Goal: Find specific page/section: Find specific page/section

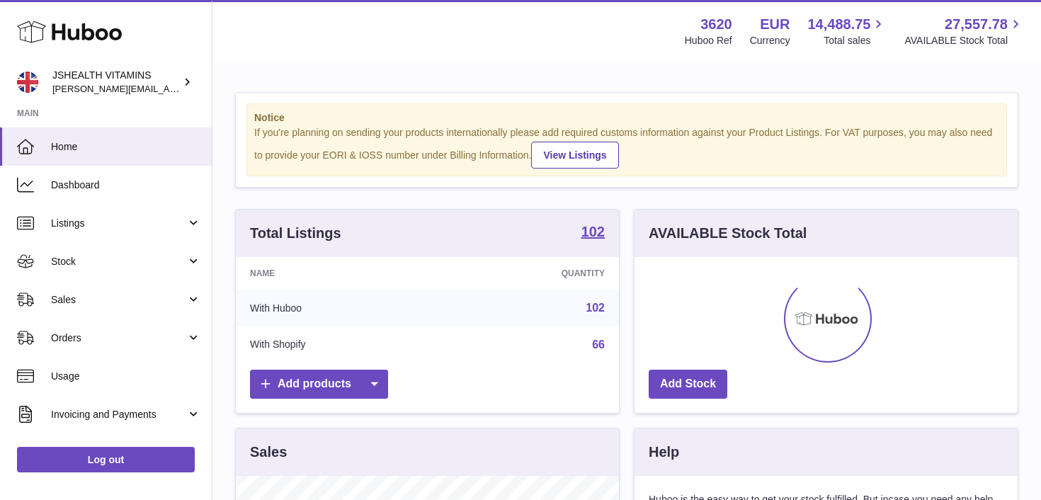
scroll to position [221, 383]
click at [88, 314] on link "Sales" at bounding box center [106, 300] width 212 height 38
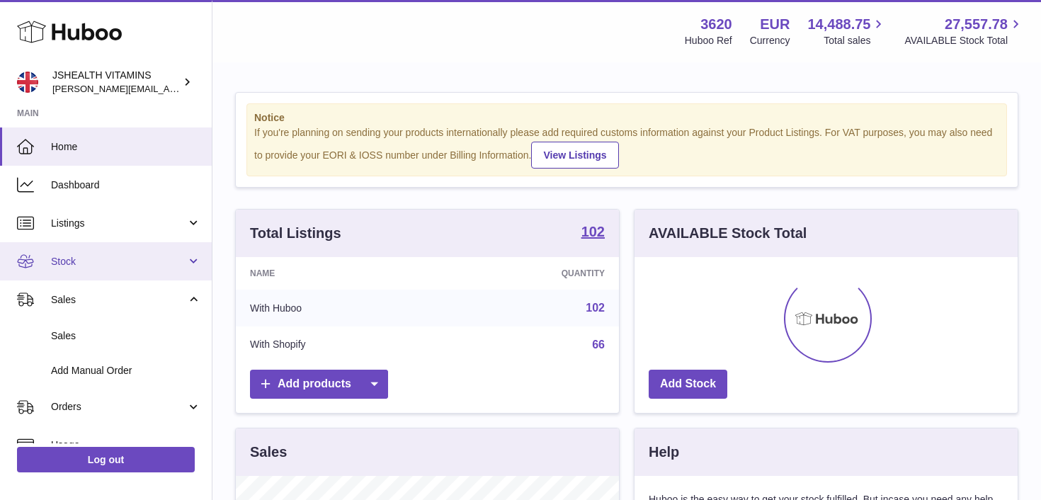
scroll to position [213, 0]
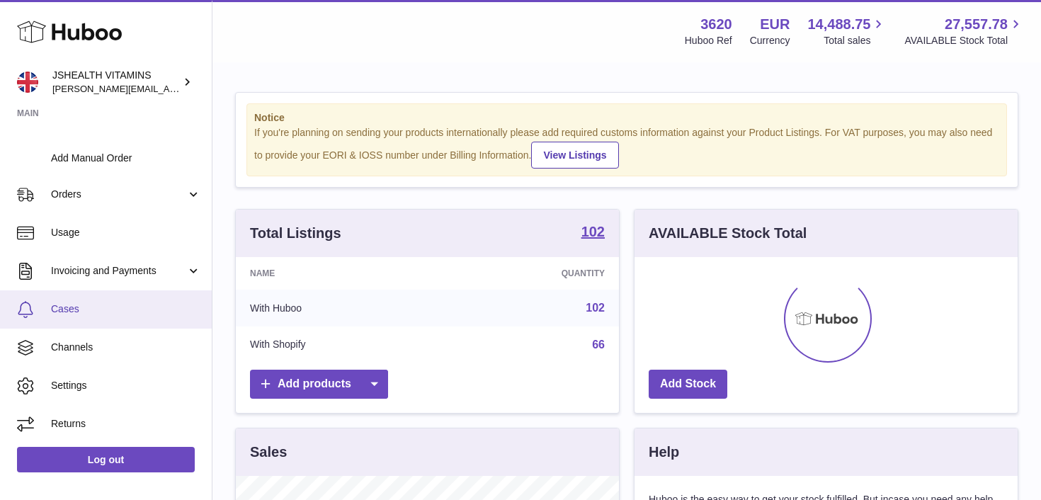
click at [94, 312] on span "Cases" at bounding box center [126, 308] width 150 height 13
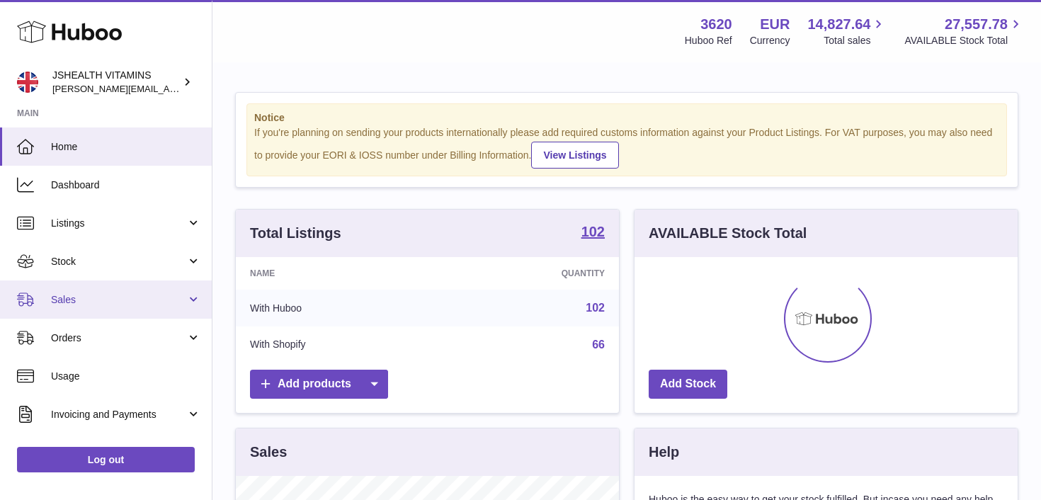
scroll to position [143, 0]
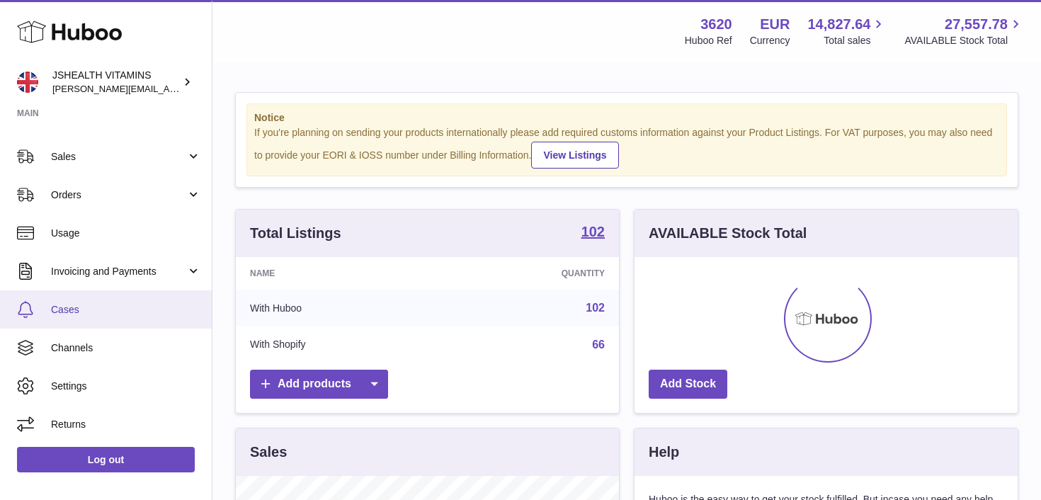
click at [106, 314] on span "Cases" at bounding box center [126, 309] width 150 height 13
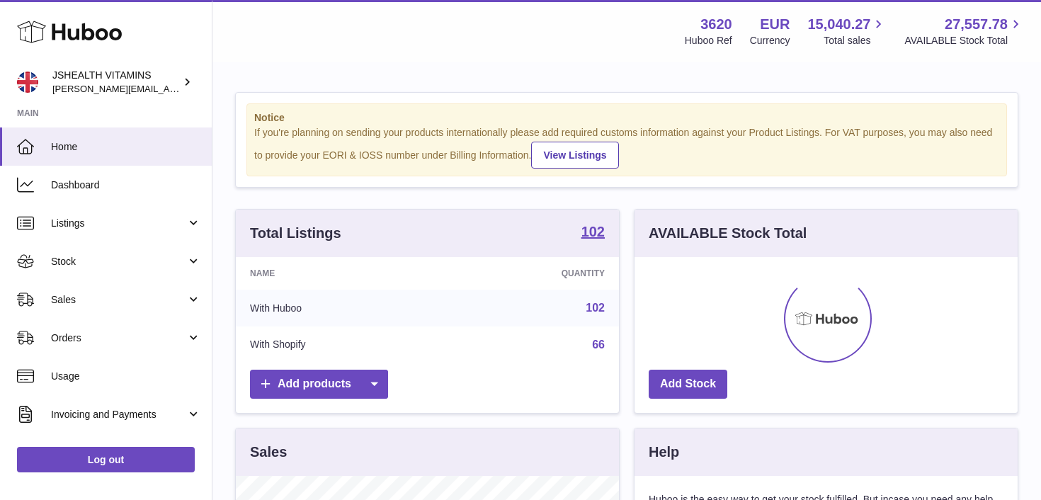
scroll to position [221, 383]
click at [126, 457] on link "Log out" at bounding box center [106, 460] width 178 height 26
